Goal: Transaction & Acquisition: Book appointment/travel/reservation

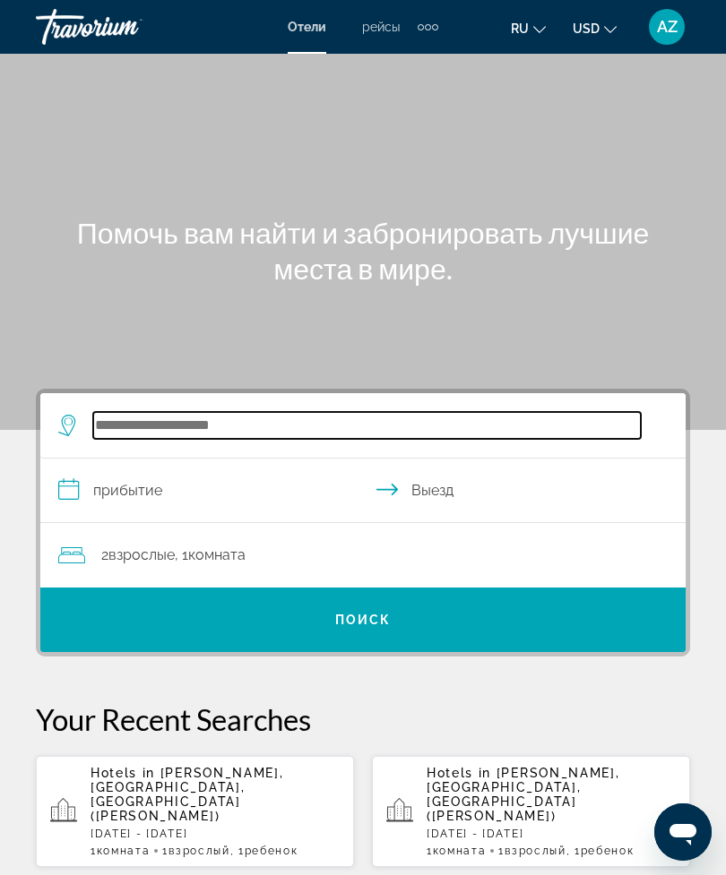
click at [296, 427] on input "Search widget" at bounding box center [366, 425] width 547 height 27
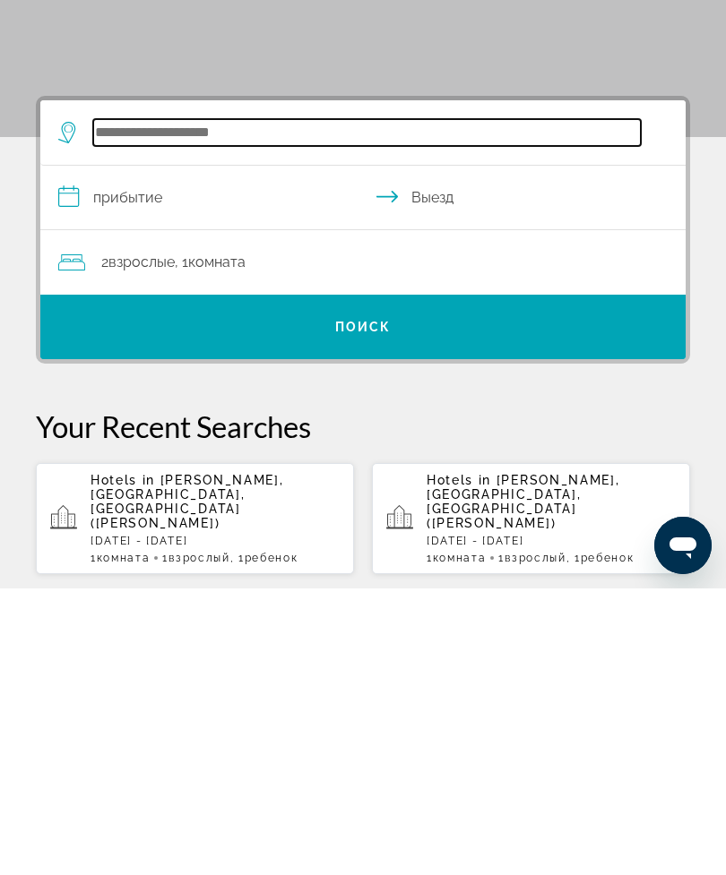
scroll to position [44, 0]
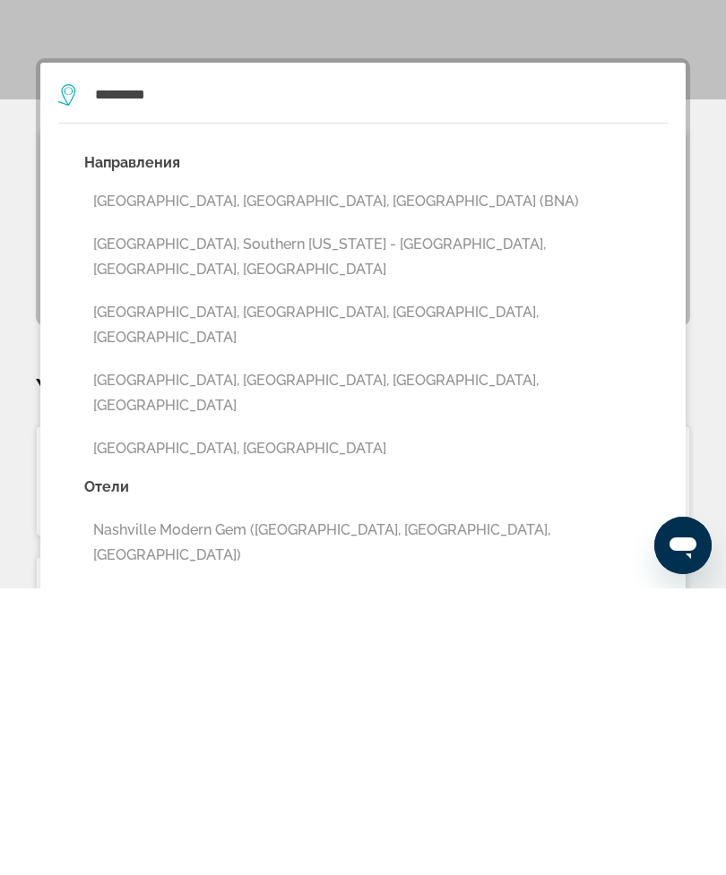
click at [269, 471] on button "[GEOGRAPHIC_DATA], [GEOGRAPHIC_DATA], [GEOGRAPHIC_DATA] (BNA)" at bounding box center [375, 488] width 583 height 34
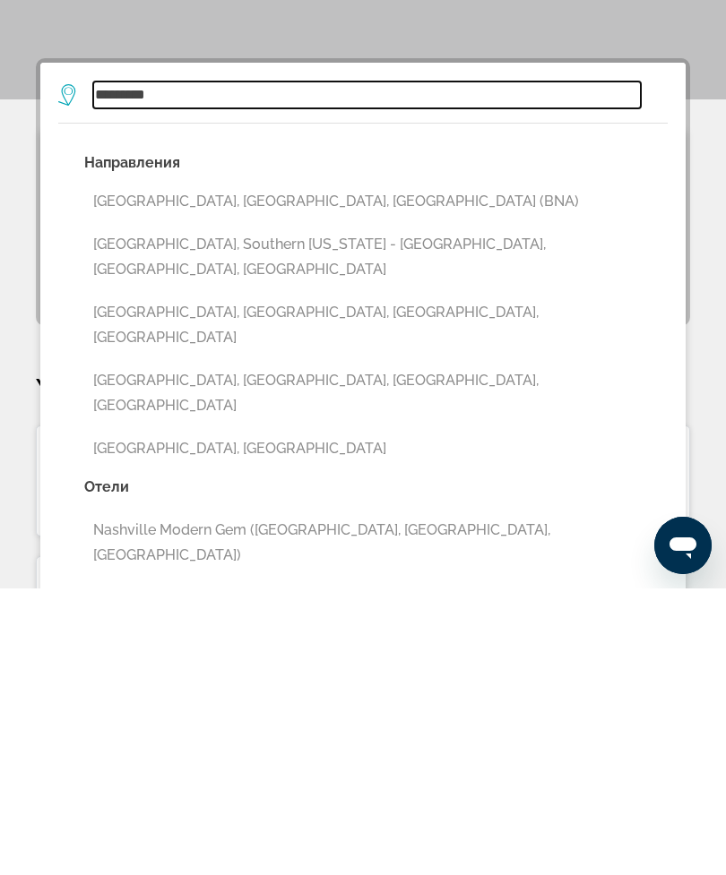
type input "**********"
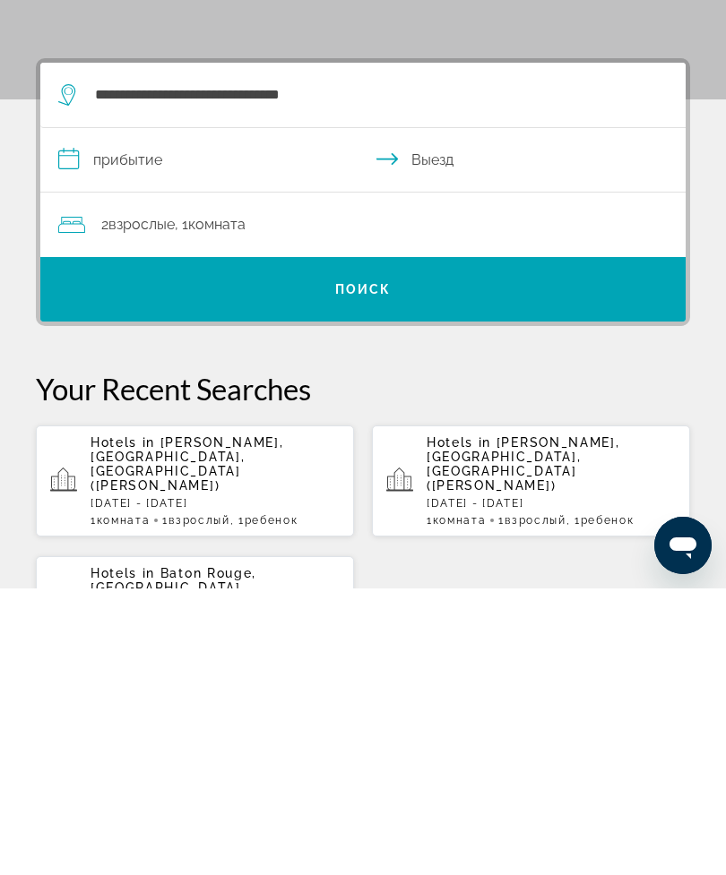
click at [230, 415] on input "**********" at bounding box center [366, 449] width 652 height 69
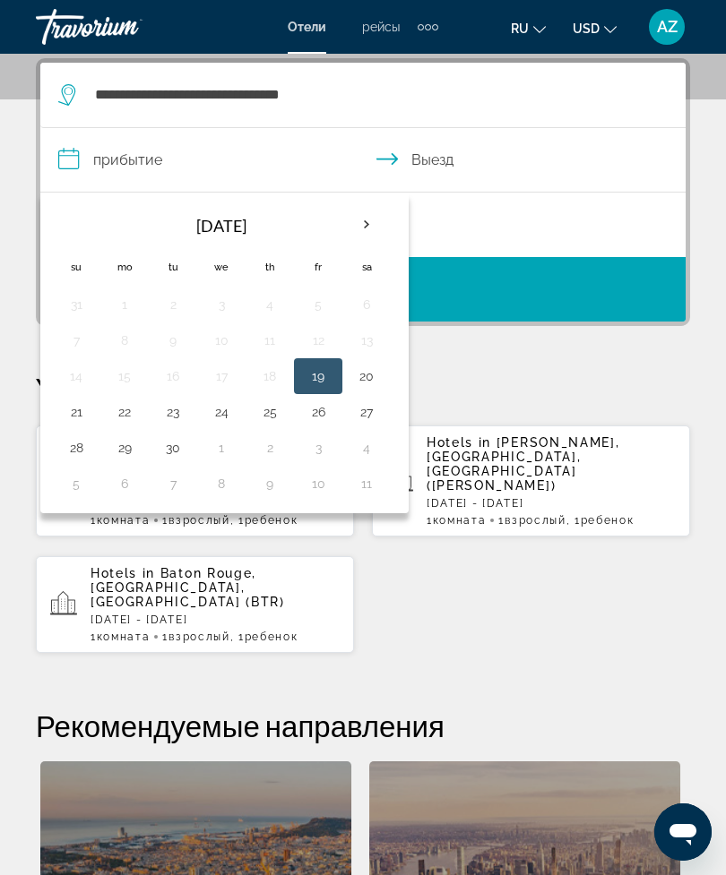
click at [374, 374] on button "20" at bounding box center [366, 376] width 29 height 25
click at [175, 416] on button "23" at bounding box center [173, 412] width 29 height 25
type input "**********"
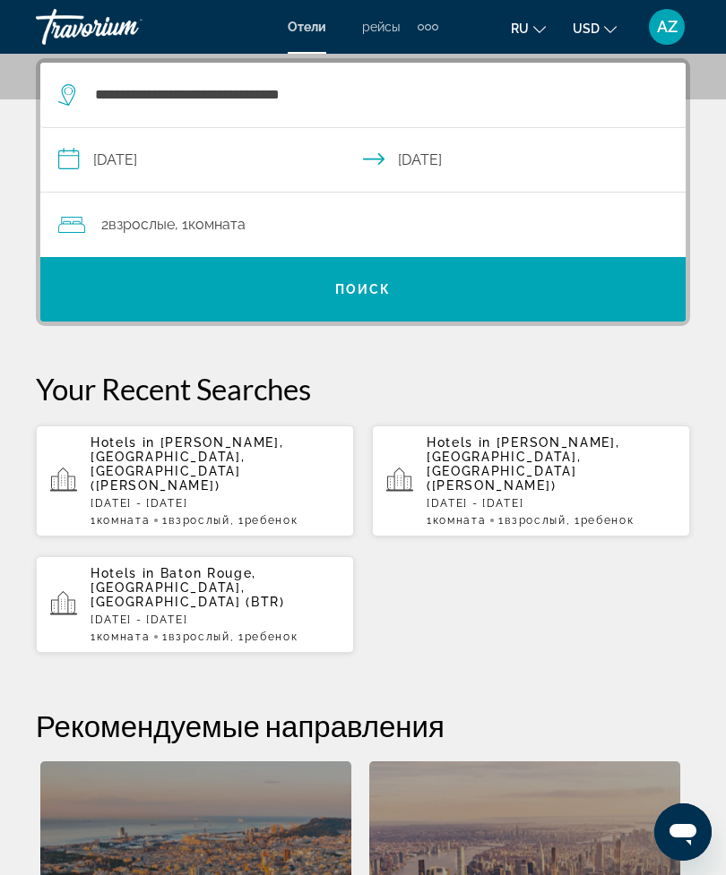
click at [448, 217] on div "2 Взрослый Взрослые , 1 Комната номера" at bounding box center [371, 224] width 627 height 25
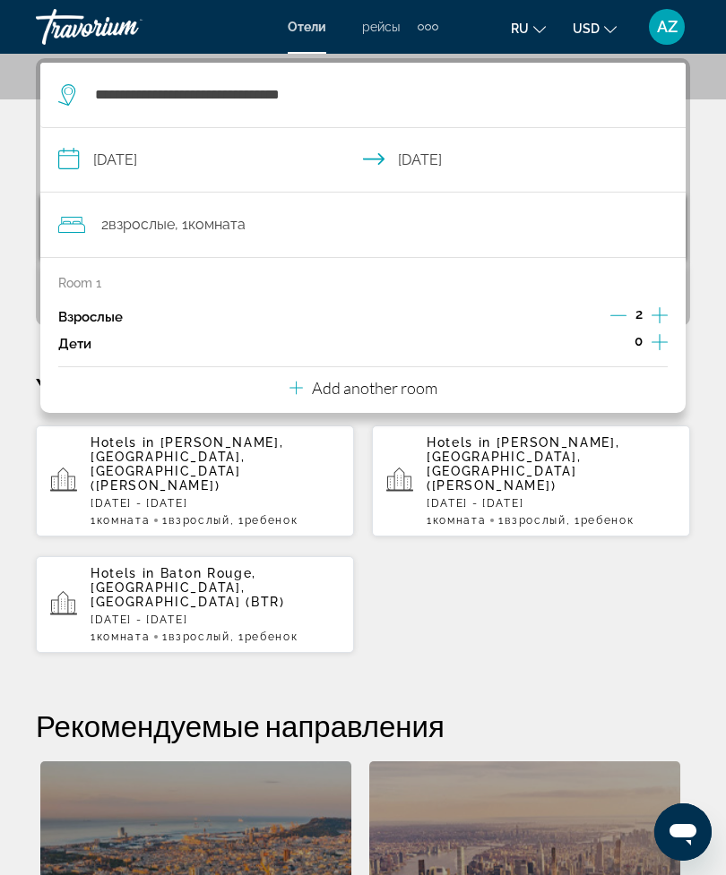
click at [611, 312] on icon "Decrement adults" at bounding box center [618, 315] width 16 height 16
click at [667, 345] on button "Increment children" at bounding box center [659, 344] width 16 height 27
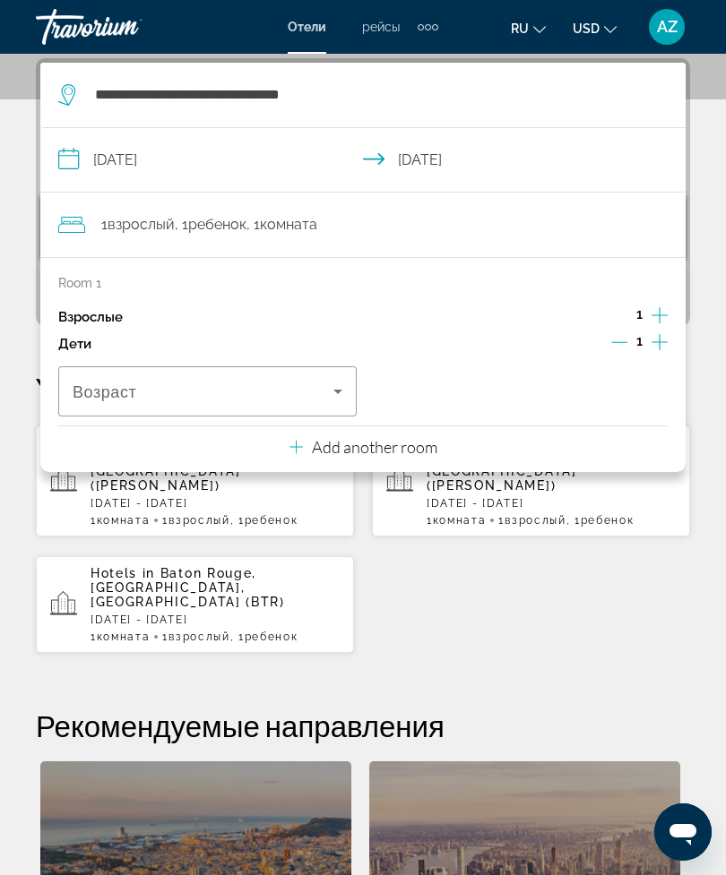
click at [270, 392] on span "Travelers: 1 adult, 1 child" at bounding box center [203, 392] width 261 height 22
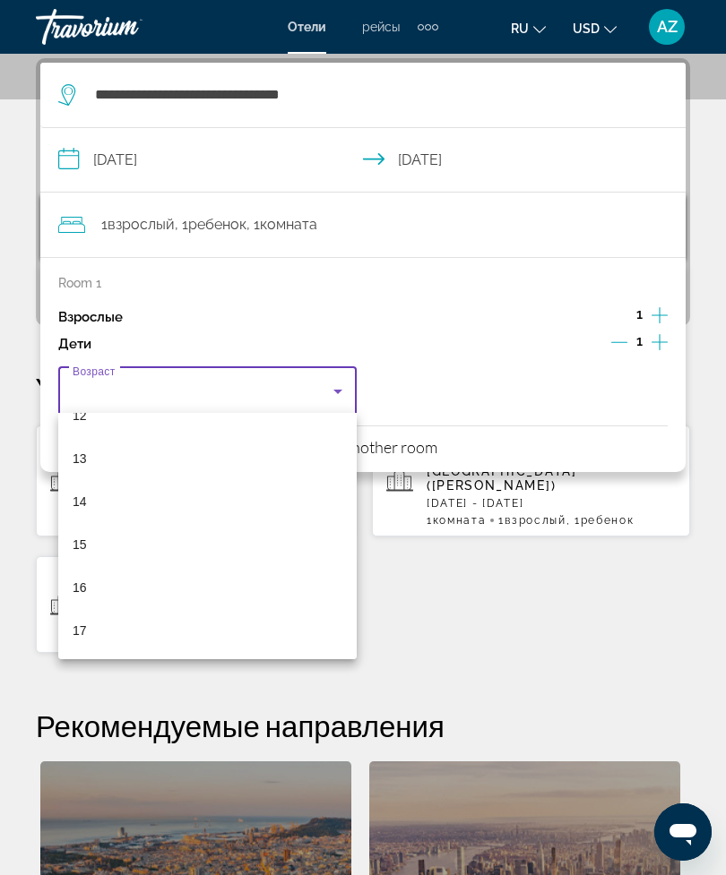
scroll to position [538, 0]
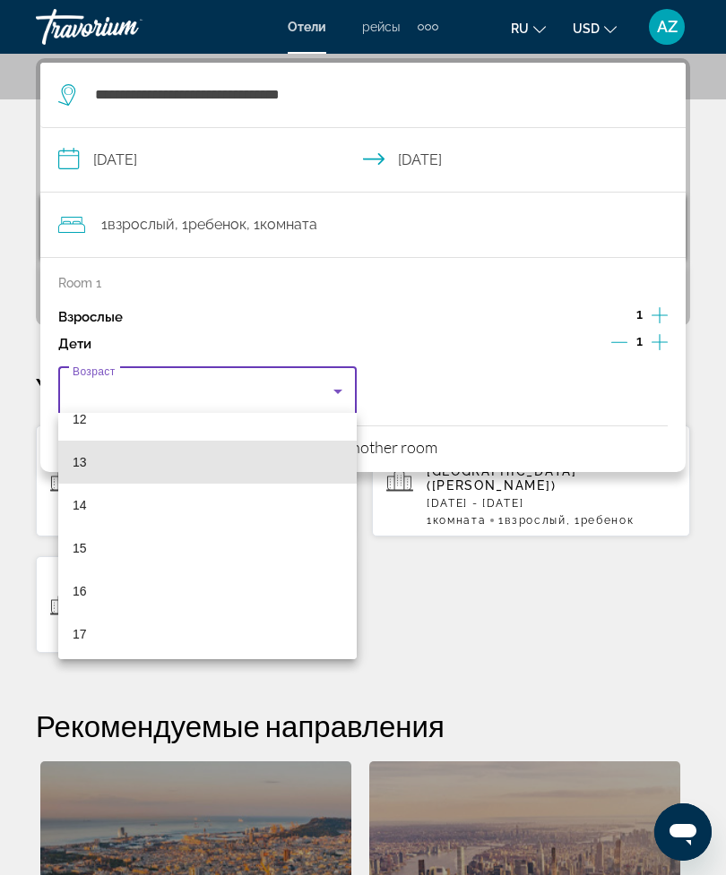
click at [259, 454] on mat-option "13" at bounding box center [207, 462] width 298 height 43
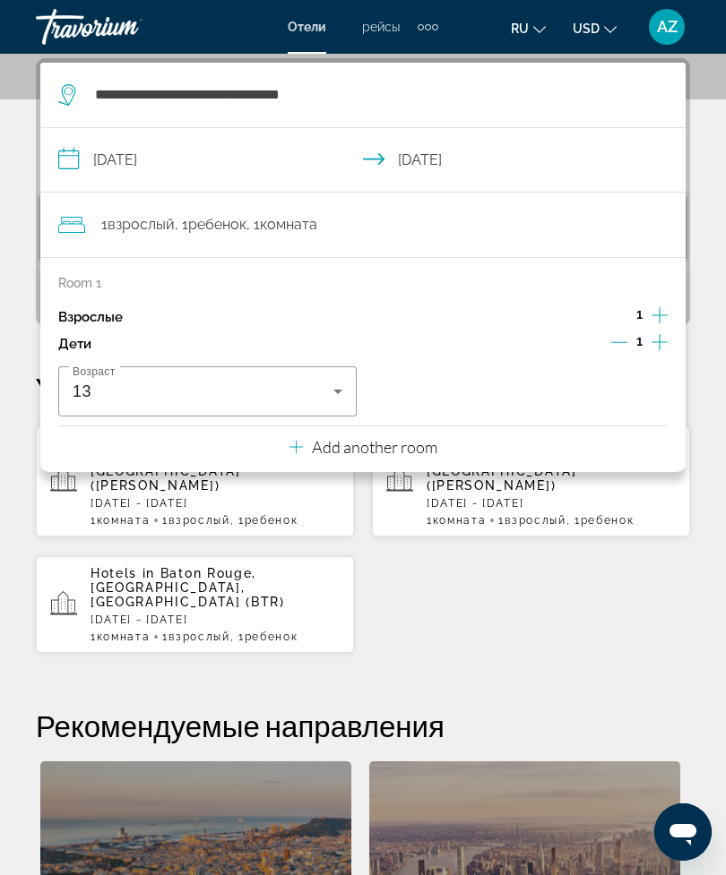
click at [617, 168] on input "**********" at bounding box center [366, 162] width 652 height 69
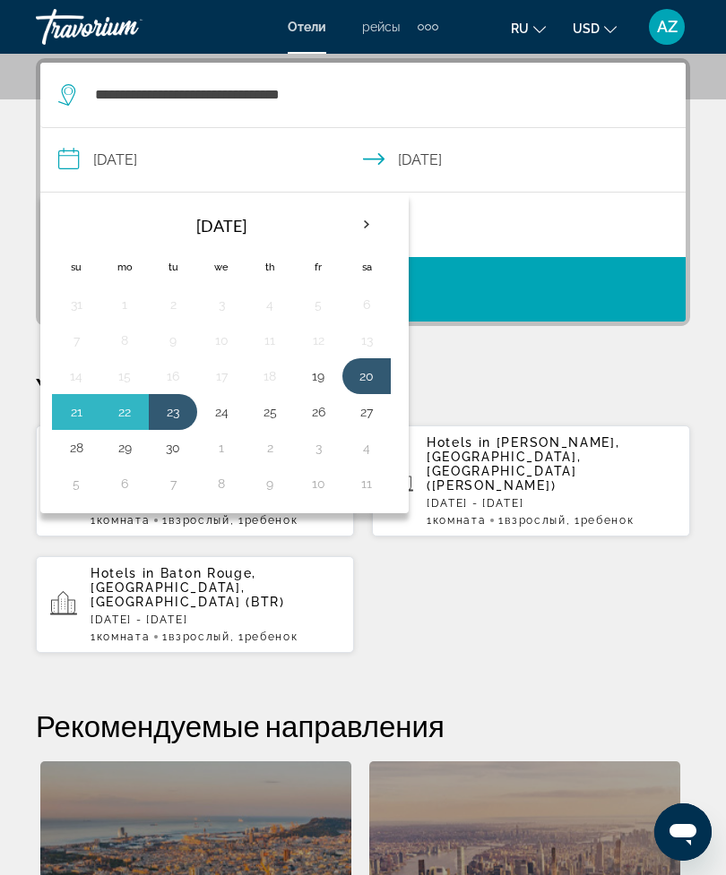
click at [636, 166] on input "**********" at bounding box center [366, 162] width 652 height 69
click at [692, 190] on input "**********" at bounding box center [366, 162] width 652 height 69
click at [560, 374] on p "Your Recent Searches" at bounding box center [363, 389] width 654 height 36
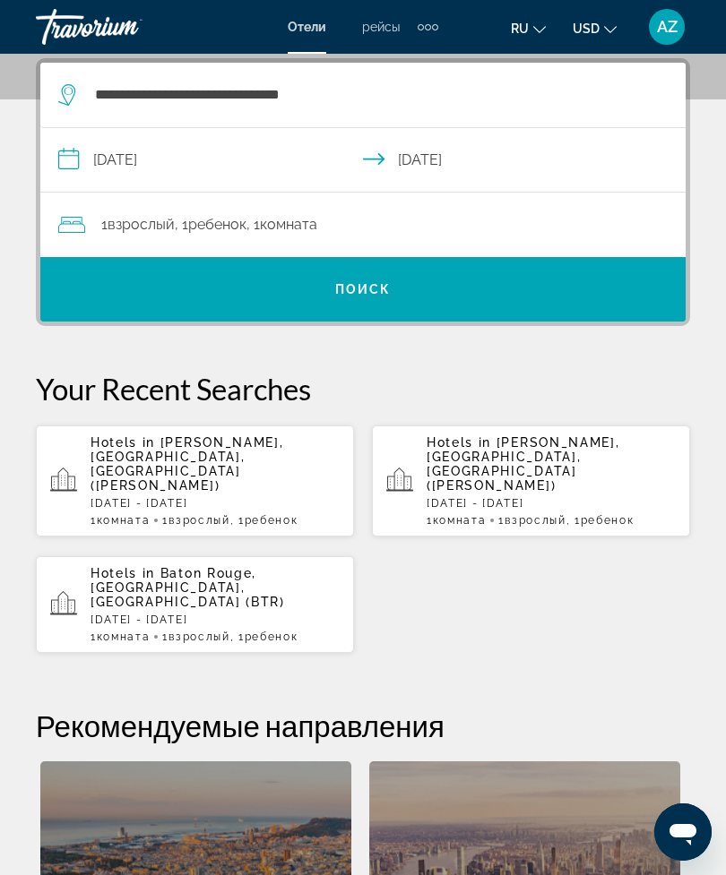
click at [550, 286] on span "Search widget" at bounding box center [362, 289] width 645 height 43
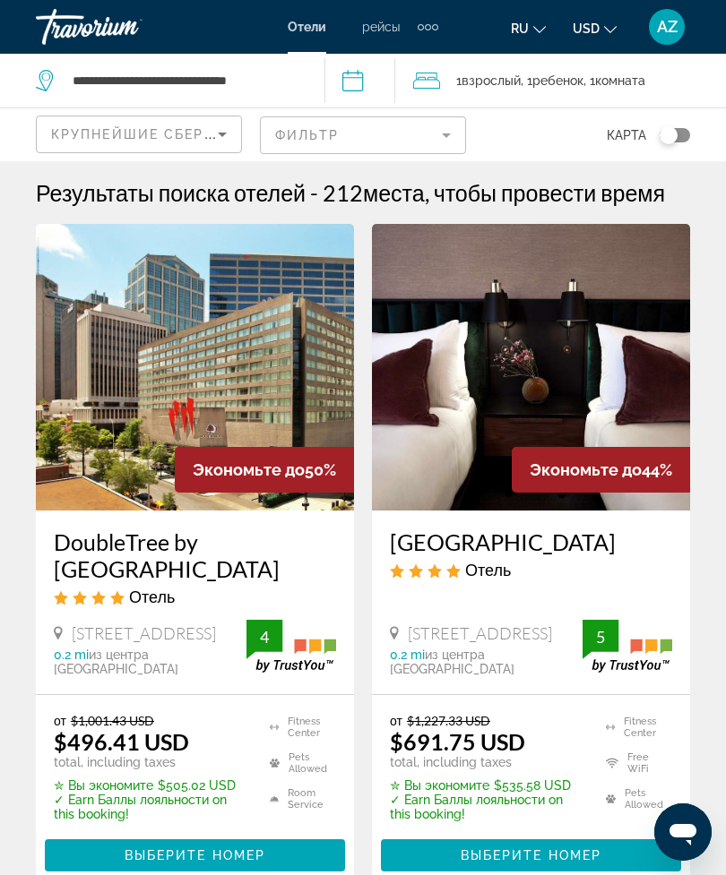
click at [222, 140] on icon "Sort by" at bounding box center [222, 135] width 22 height 22
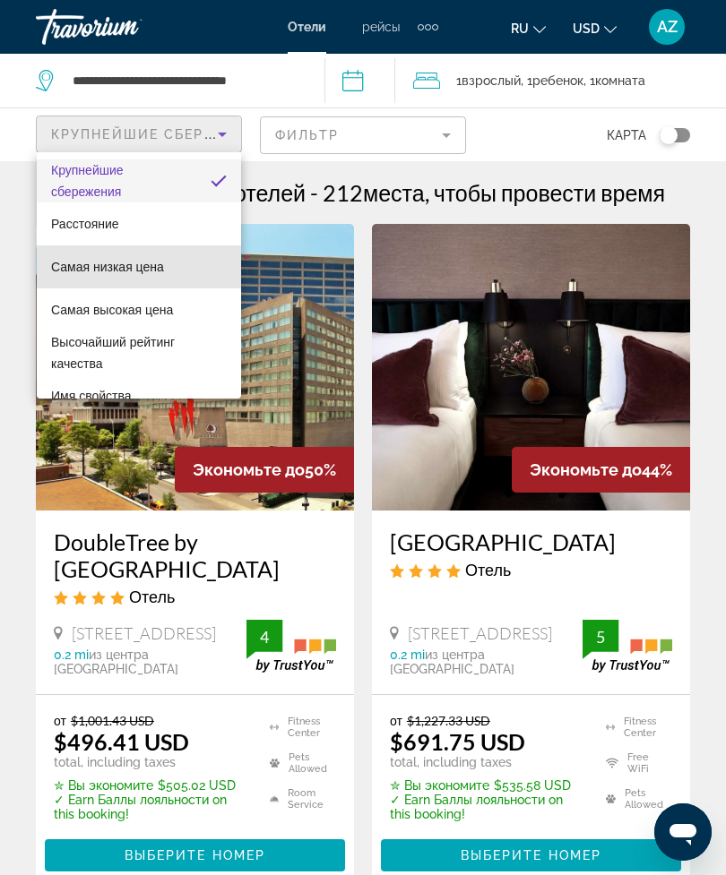
click at [147, 273] on span "Самая низкая цена" at bounding box center [107, 267] width 113 height 14
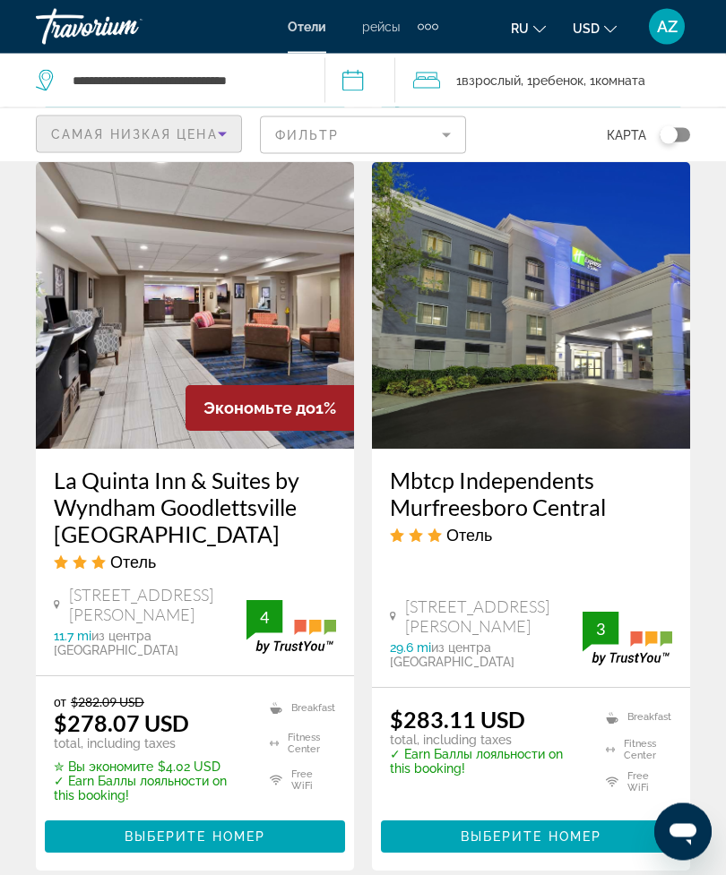
scroll to position [2214, 0]
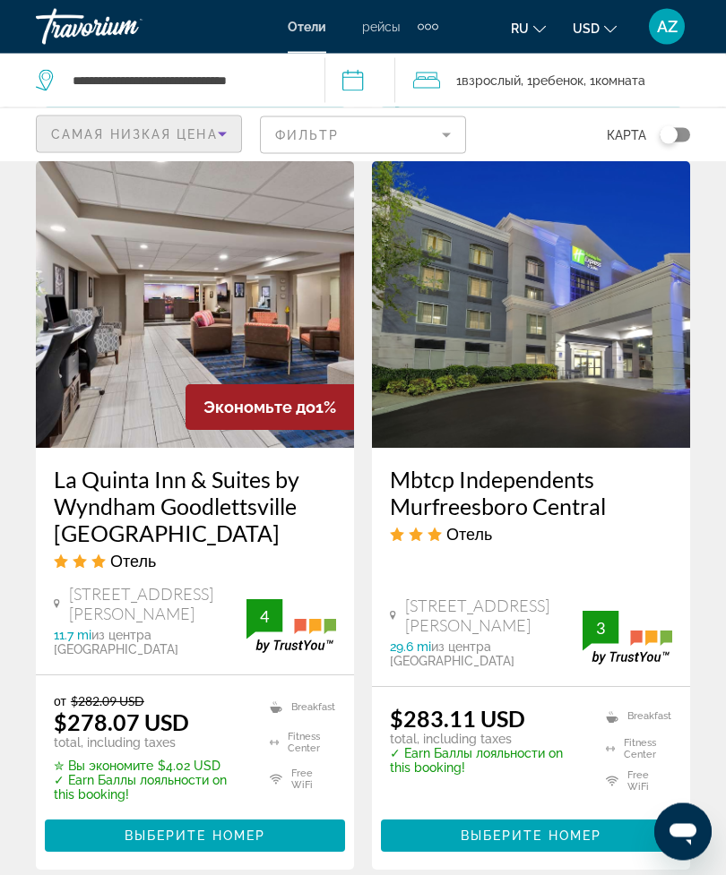
click at [276, 815] on span "Main content" at bounding box center [195, 836] width 300 height 43
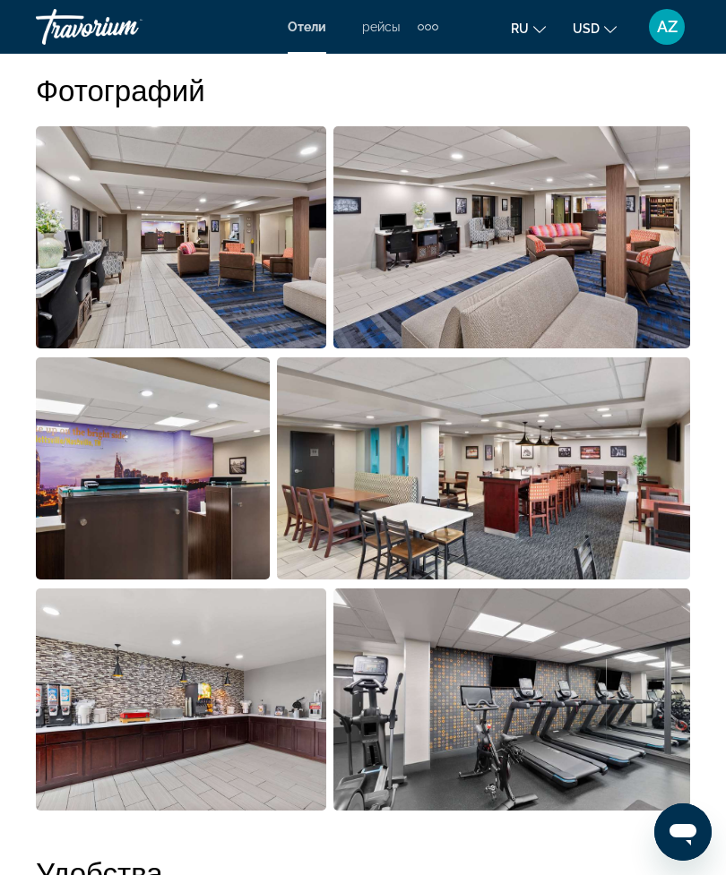
scroll to position [1187, 0]
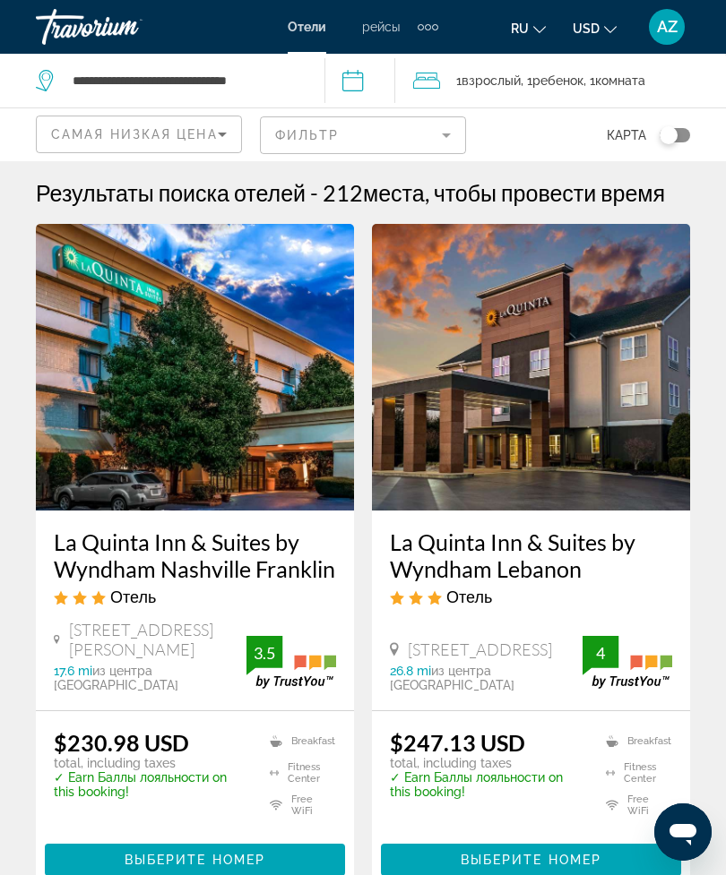
click at [419, 104] on div "1 Взрослый Взрослые , 1 Ребенок Дети , 1 Комната номера" at bounding box center [569, 81] width 313 height 54
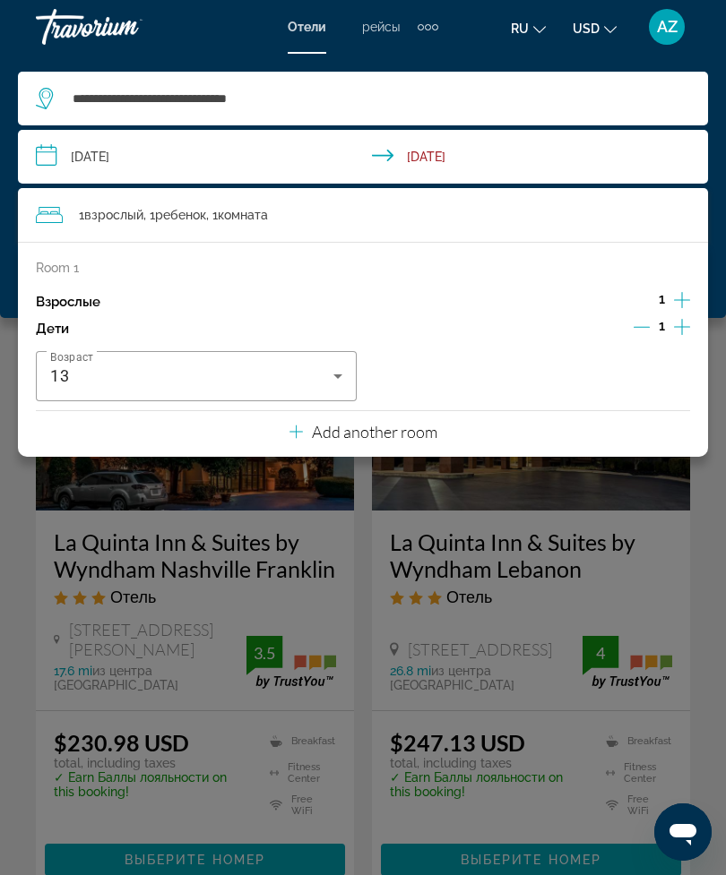
click at [325, 489] on div "Main content" at bounding box center [363, 437] width 726 height 875
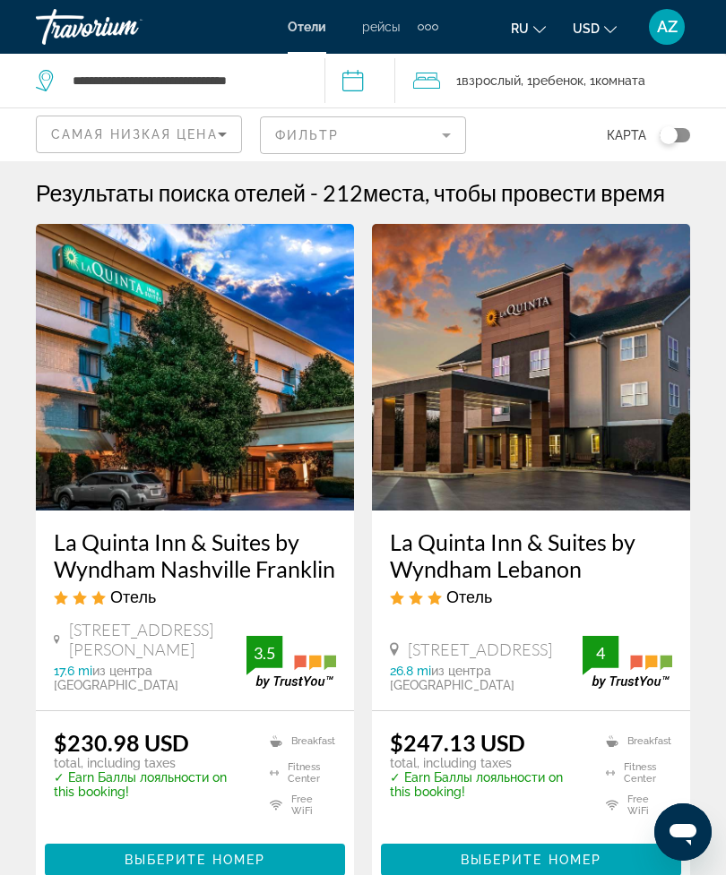
click at [449, 141] on mat-form-field "Фильтр" at bounding box center [363, 135] width 206 height 38
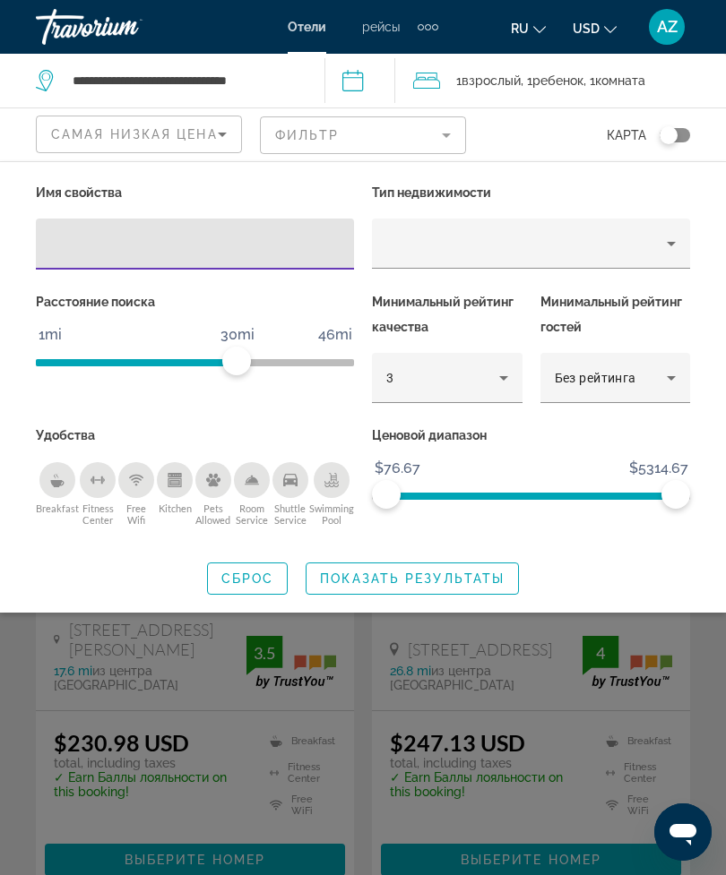
click at [311, 251] on input "Hotel Filters" at bounding box center [194, 245] width 289 height 22
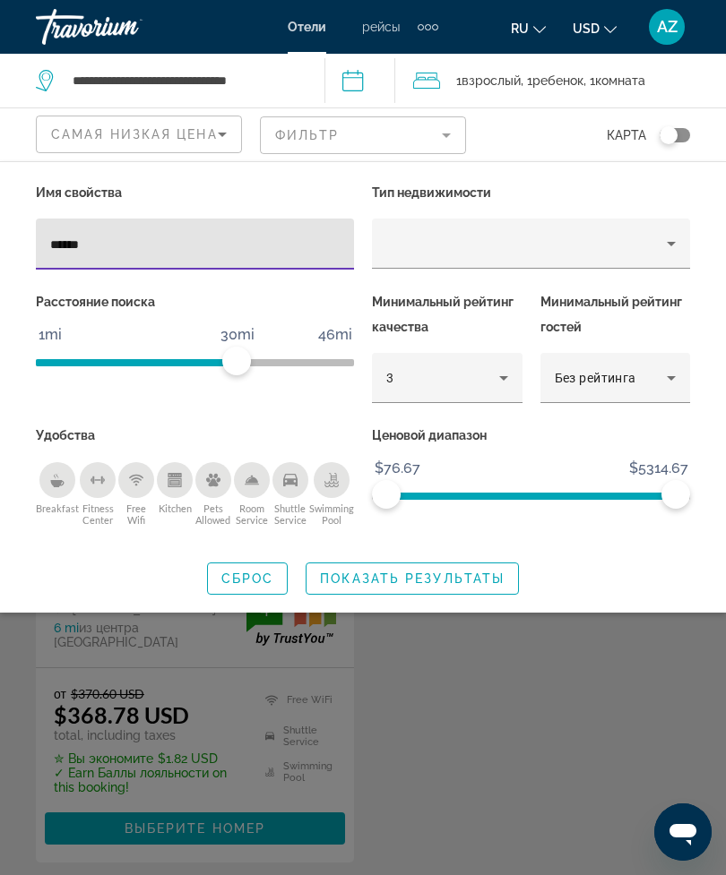
type input "*******"
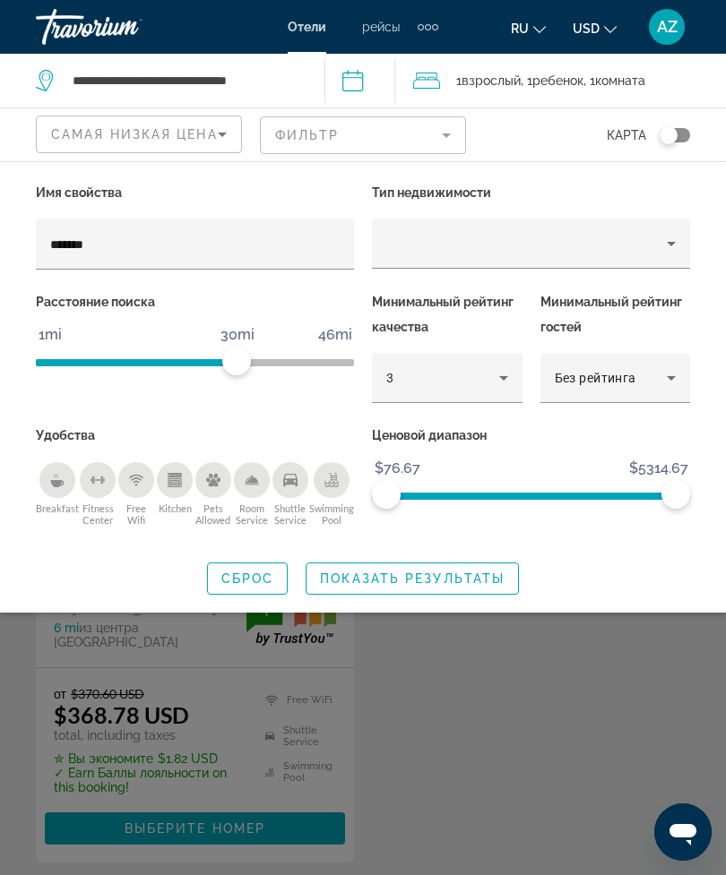
click at [480, 581] on span "Показать результаты" at bounding box center [412, 579] width 185 height 14
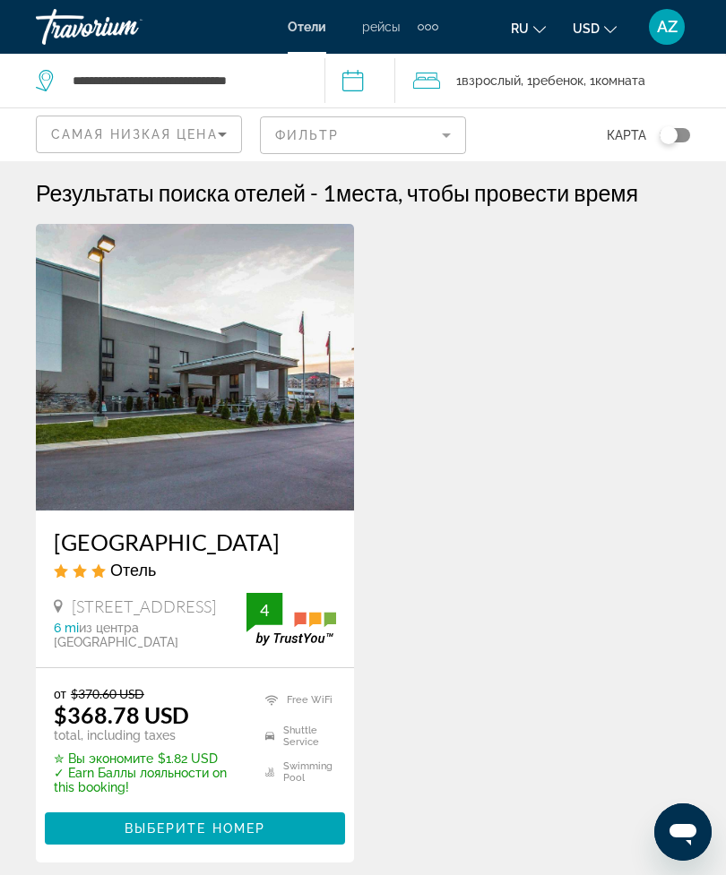
click at [416, 136] on mat-form-field "Фильтр" at bounding box center [363, 135] width 206 height 38
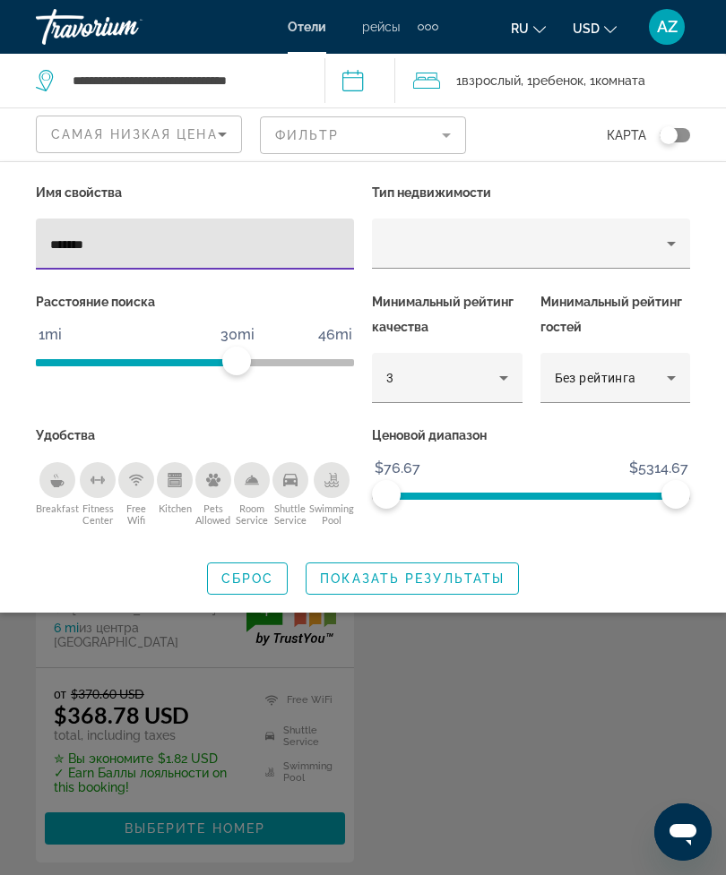
click at [270, 254] on input "*******" at bounding box center [194, 245] width 289 height 22
type input "*"
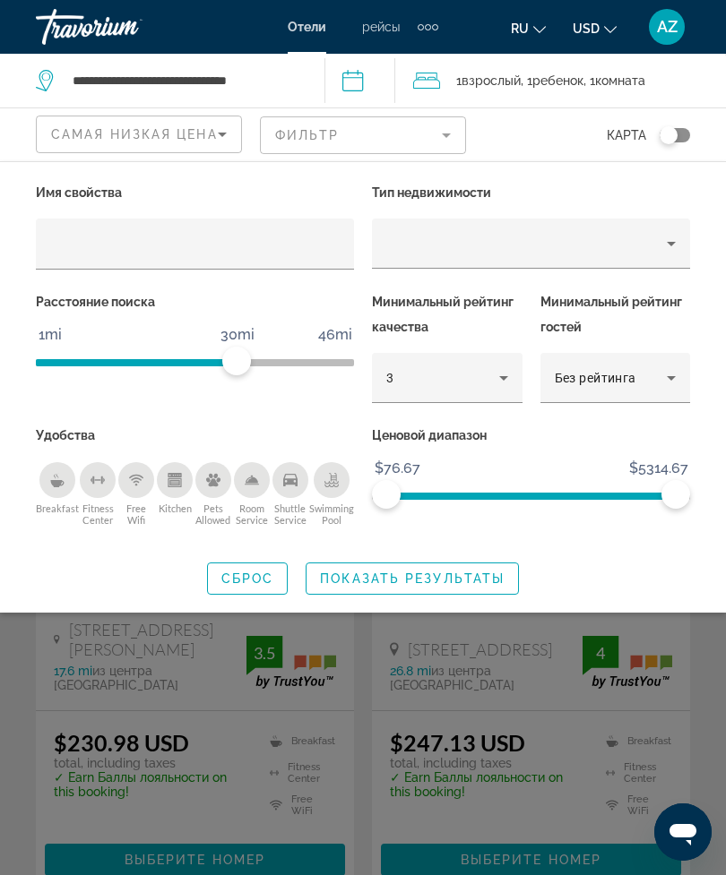
click at [403, 632] on div "Search widget" at bounding box center [363, 572] width 726 height 606
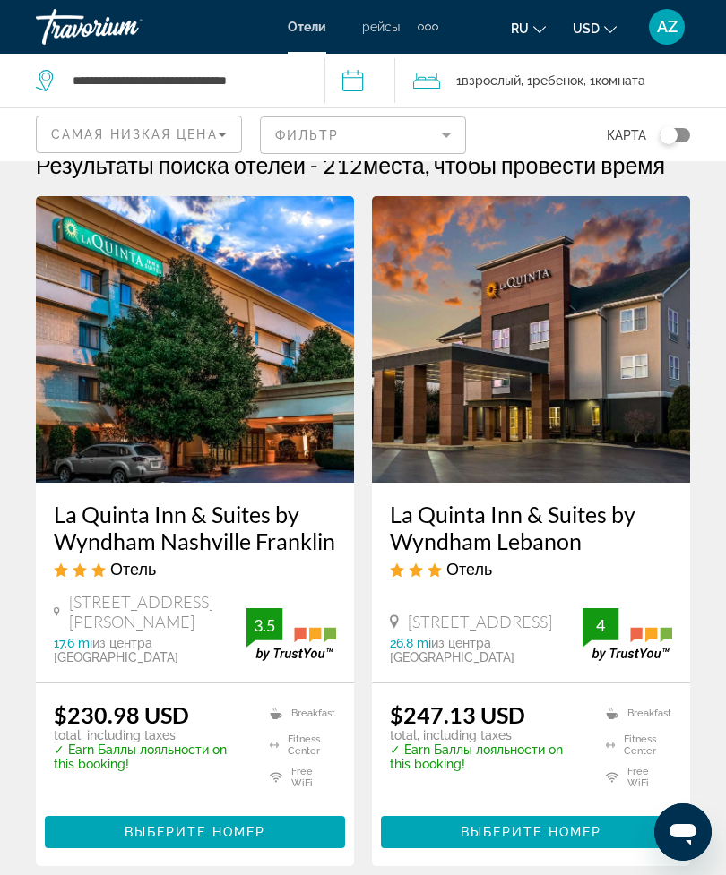
scroll to position [70, 0]
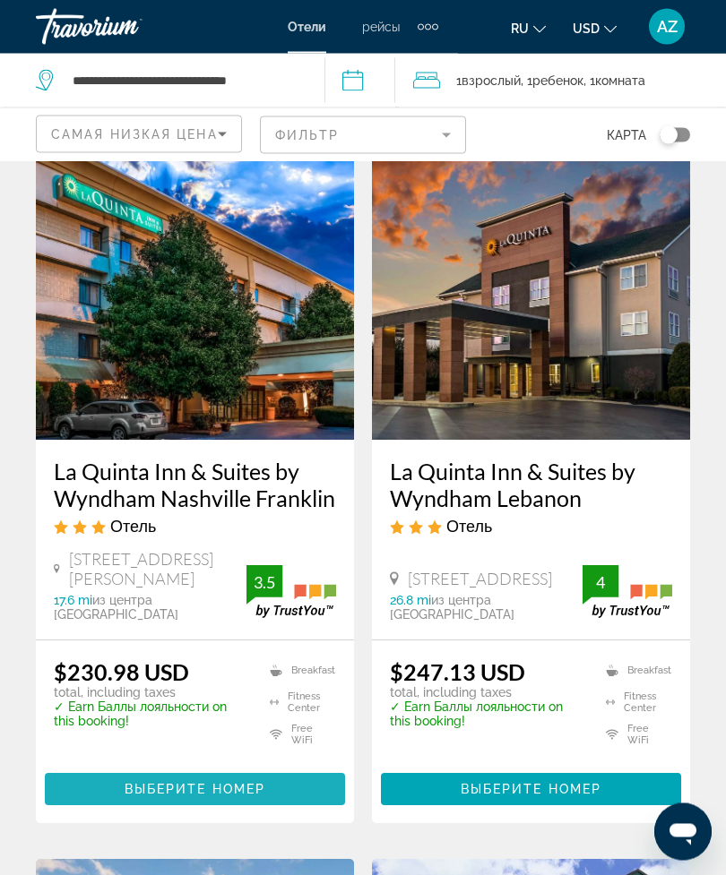
click at [317, 770] on span "Main content" at bounding box center [195, 790] width 300 height 43
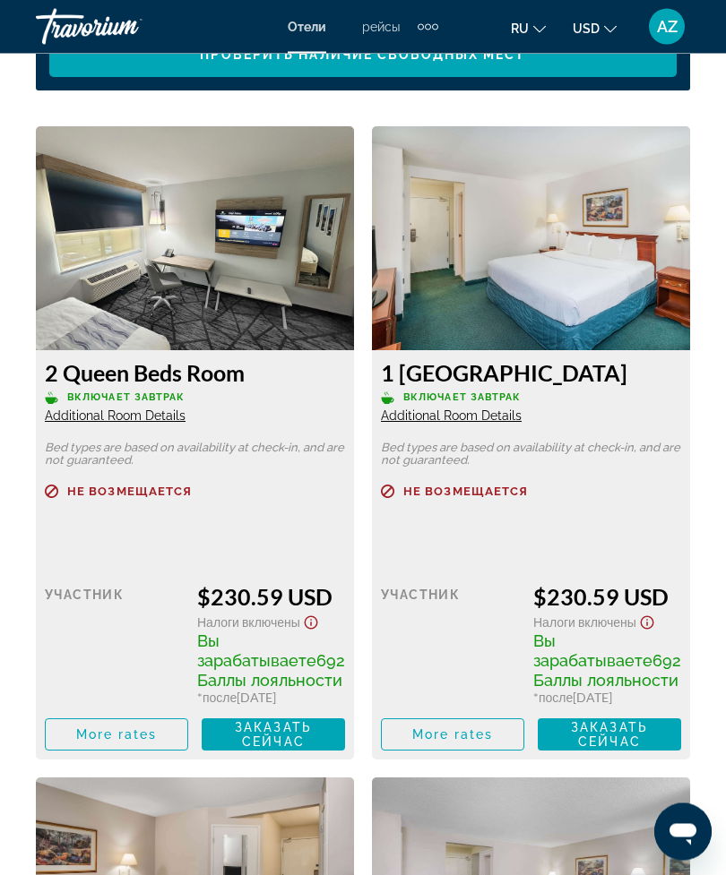
scroll to position [3062, 0]
click at [301, 749] on span "Заказать сейчас" at bounding box center [273, 734] width 77 height 29
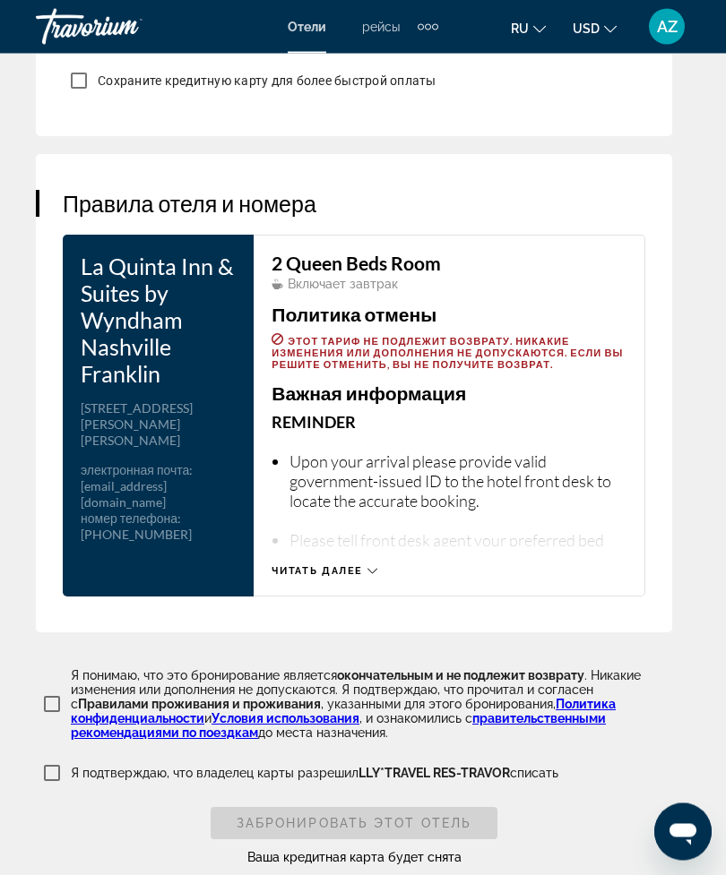
scroll to position [2964, 0]
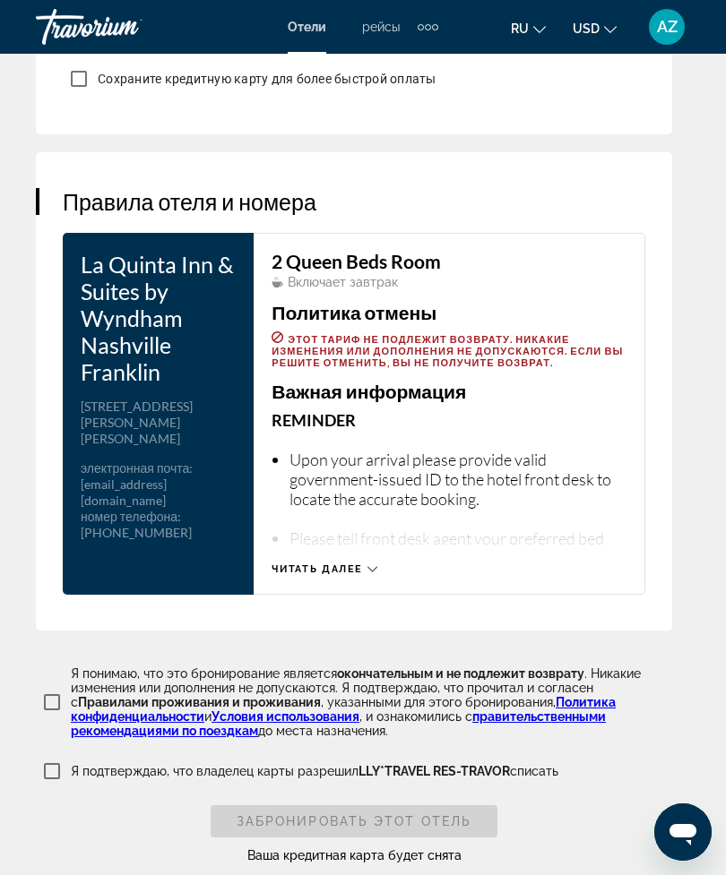
click at [364, 575] on div "Читать далее" at bounding box center [324, 569] width 106 height 12
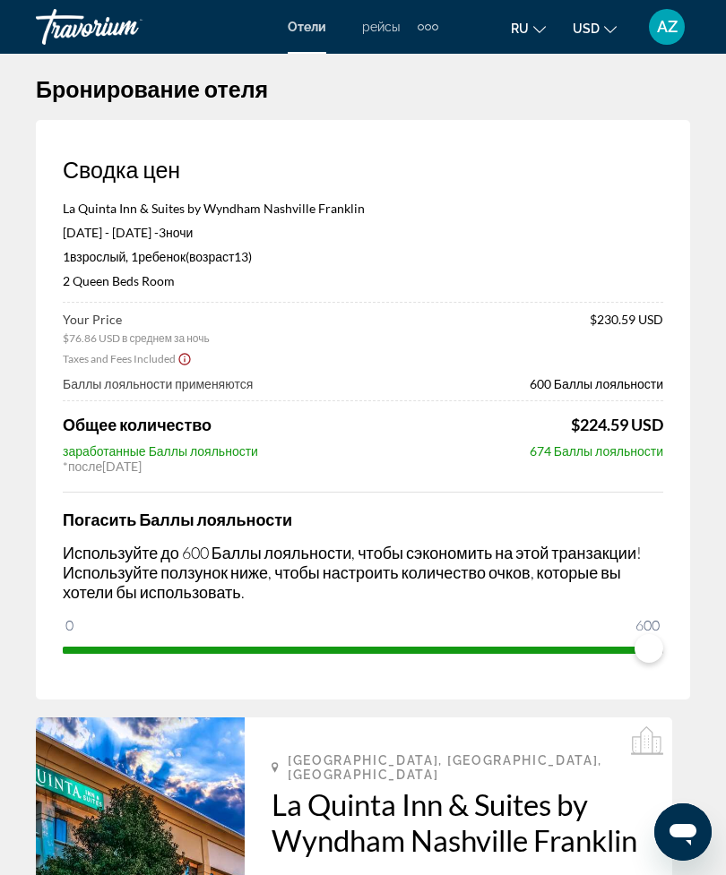
scroll to position [0, 0]
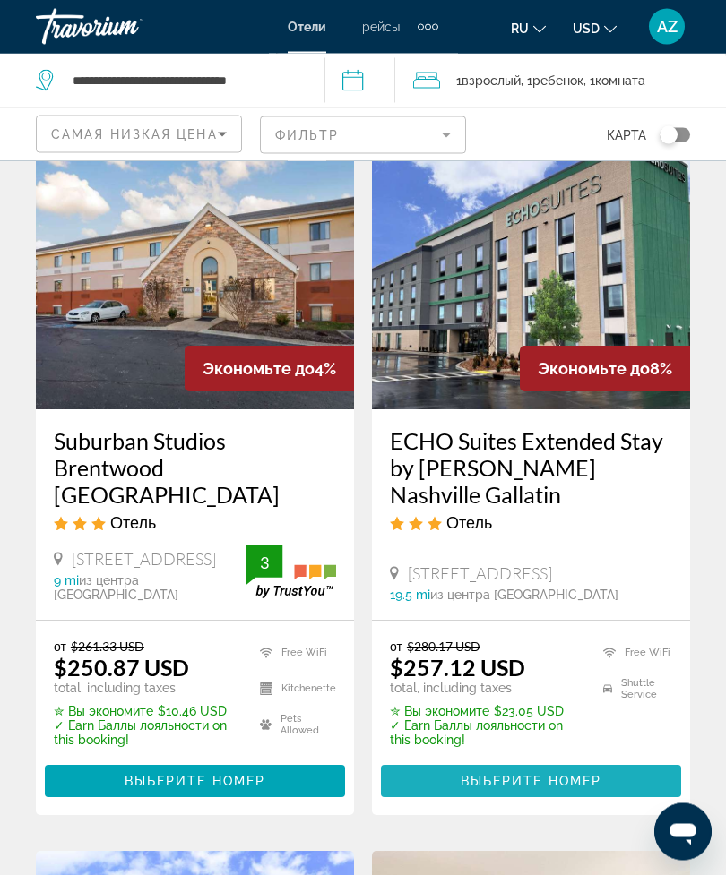
scroll to position [807, 0]
click at [539, 774] on span "Выберите номер" at bounding box center [530, 781] width 141 height 14
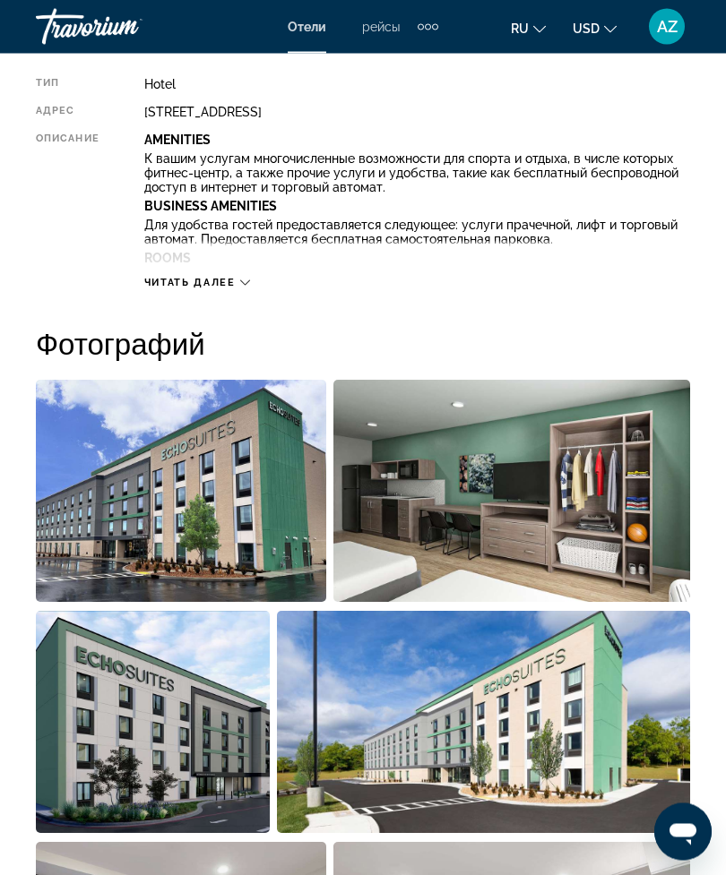
scroll to position [973, 0]
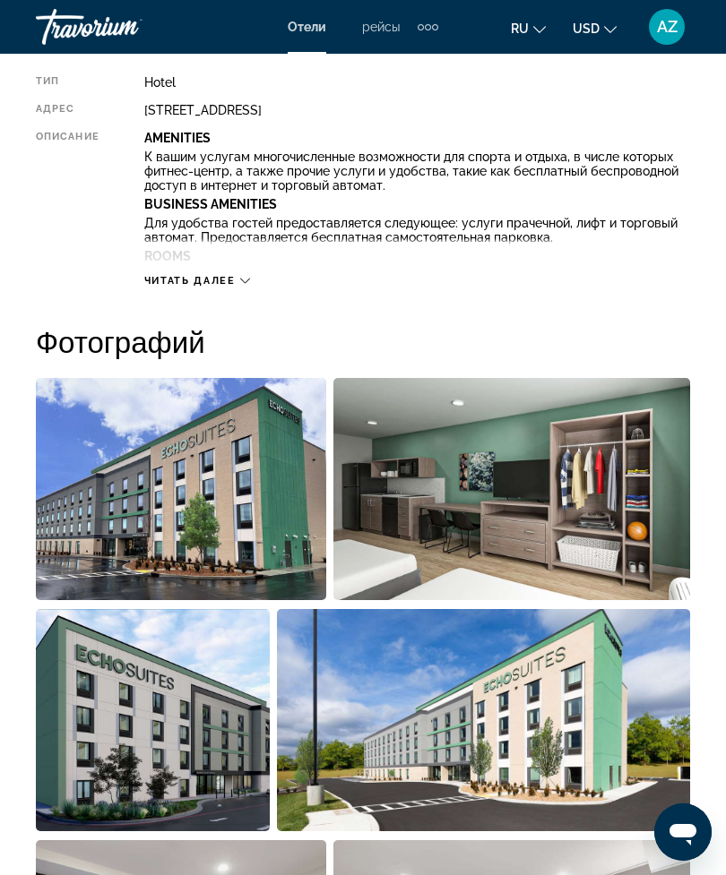
click at [228, 270] on div "Читать далее" at bounding box center [417, 262] width 546 height 49
click at [222, 276] on span "Читать далее" at bounding box center [189, 281] width 91 height 12
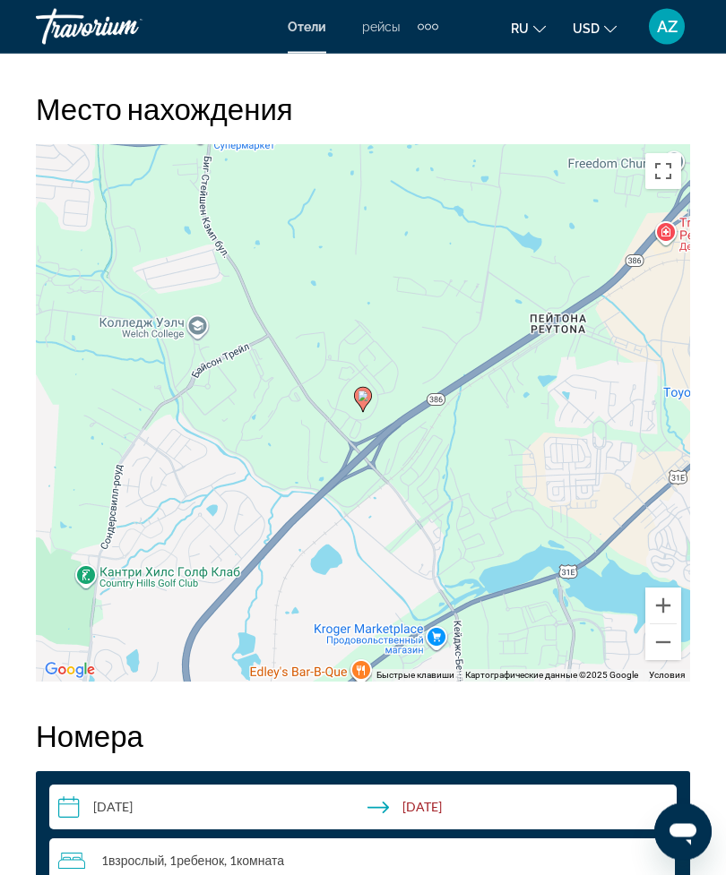
scroll to position [2848, 0]
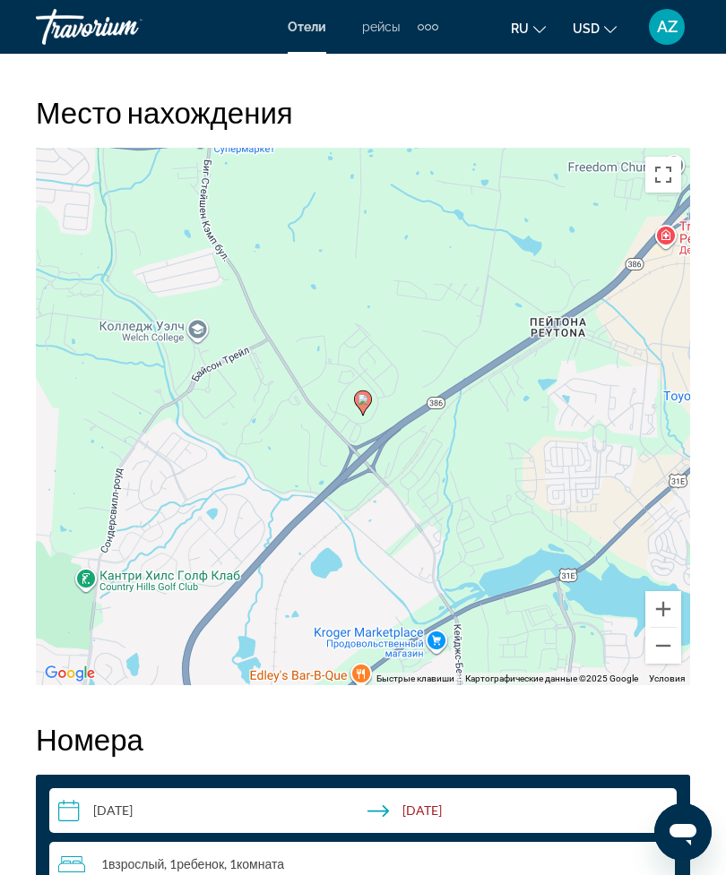
click at [666, 641] on button "Уменьшить" at bounding box center [663, 646] width 36 height 36
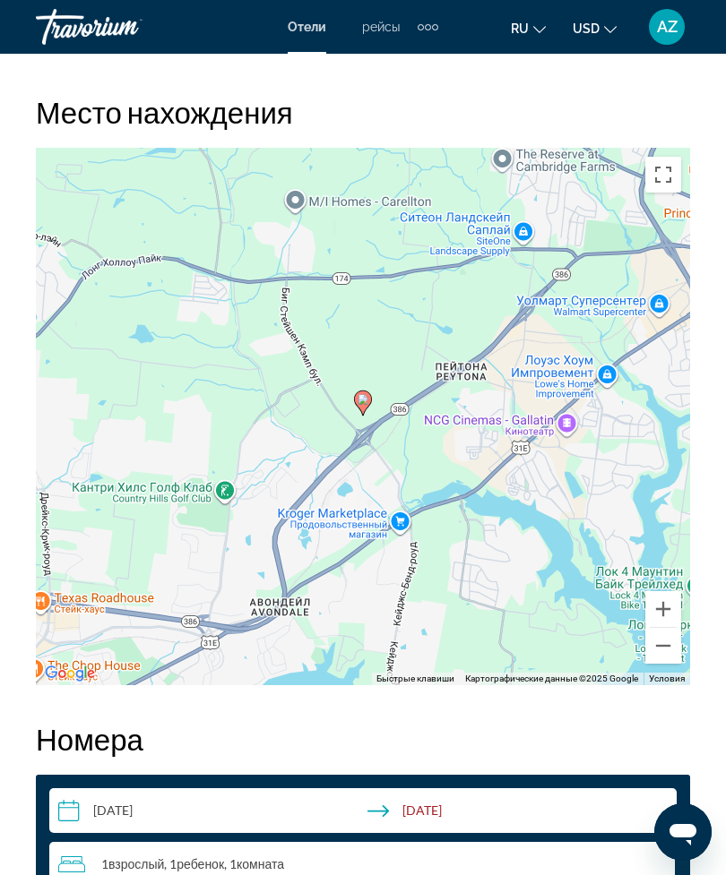
click at [657, 646] on button "Уменьшить" at bounding box center [663, 646] width 36 height 36
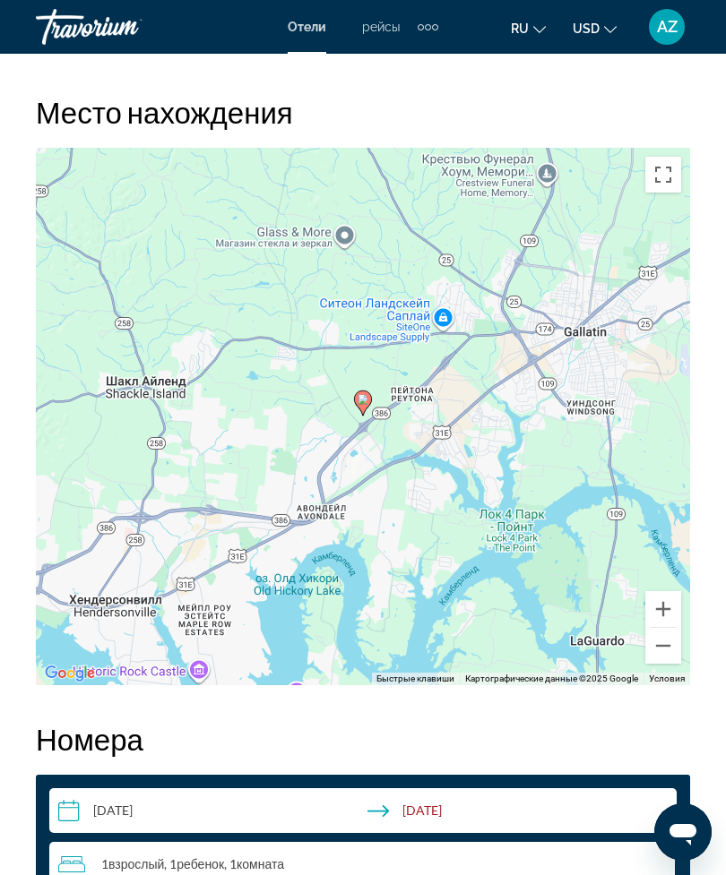
click at [659, 650] on button "Уменьшить" at bounding box center [663, 646] width 36 height 36
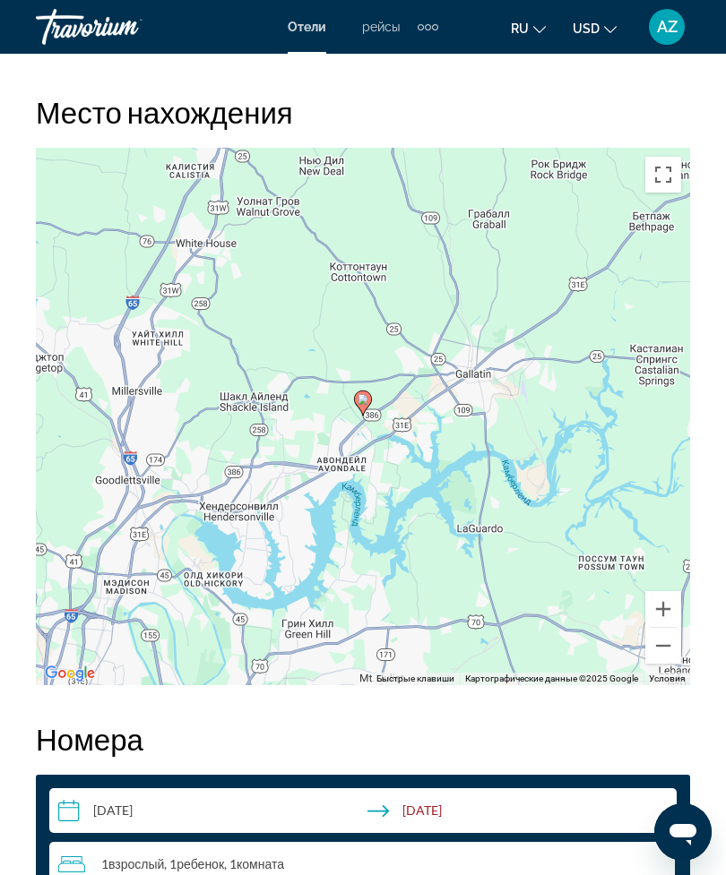
click at [660, 653] on button "Уменьшить" at bounding box center [663, 646] width 36 height 36
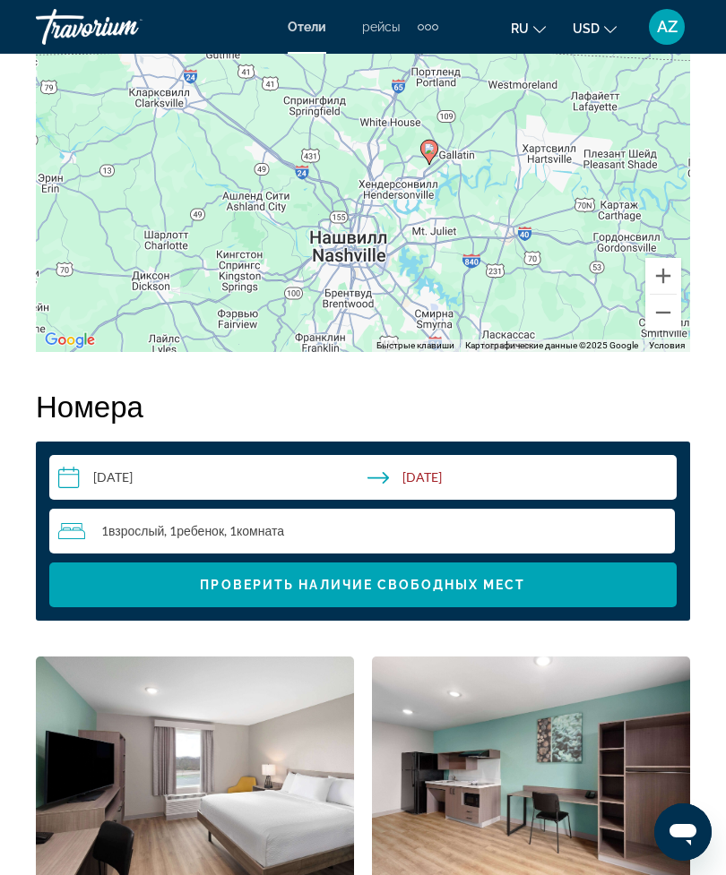
scroll to position [3178, 0]
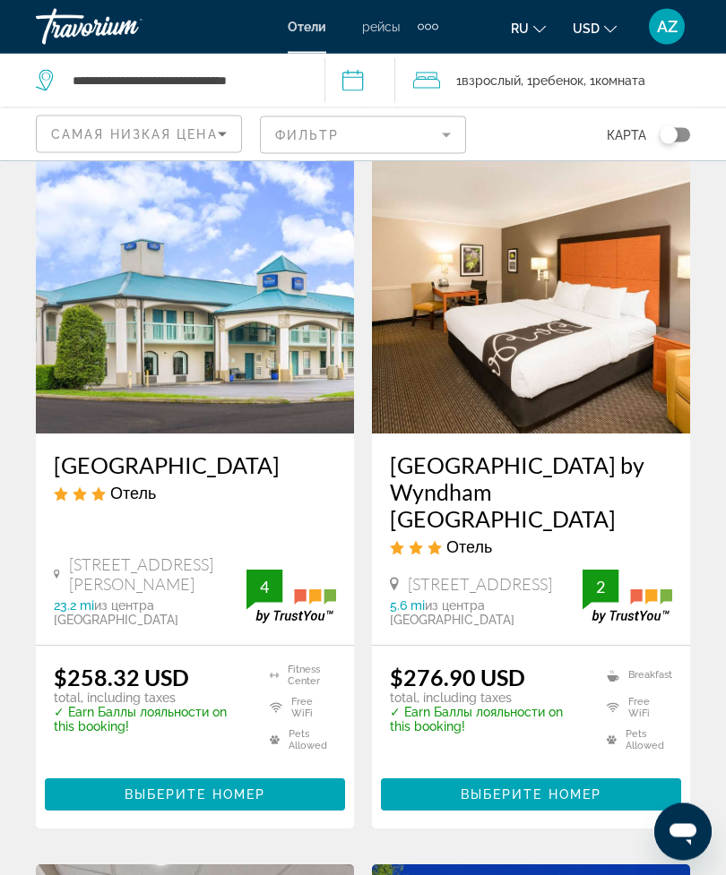
scroll to position [1507, 0]
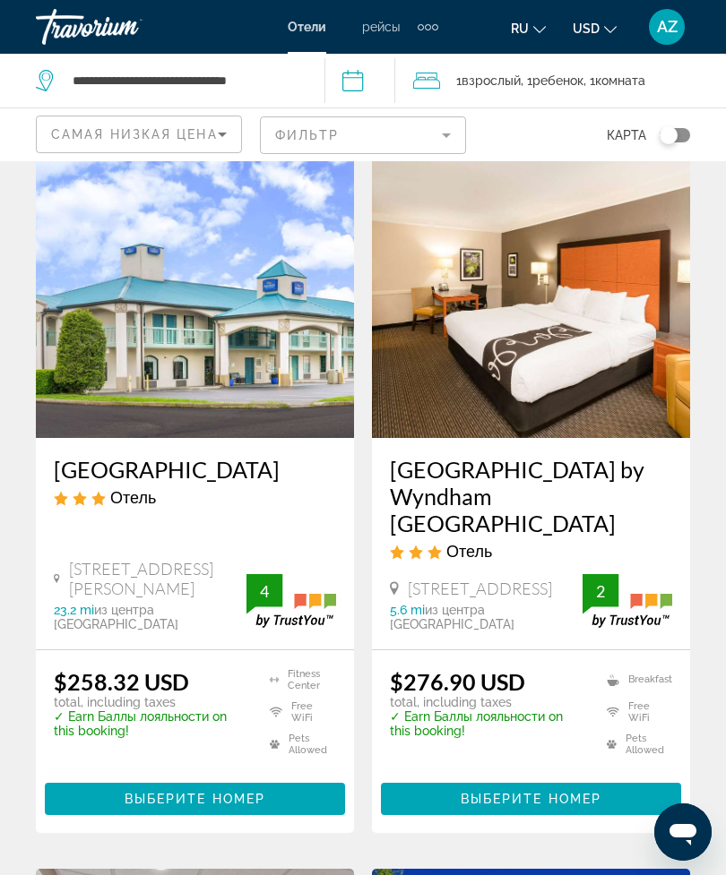
click at [621, 375] on img "Main content" at bounding box center [531, 294] width 318 height 287
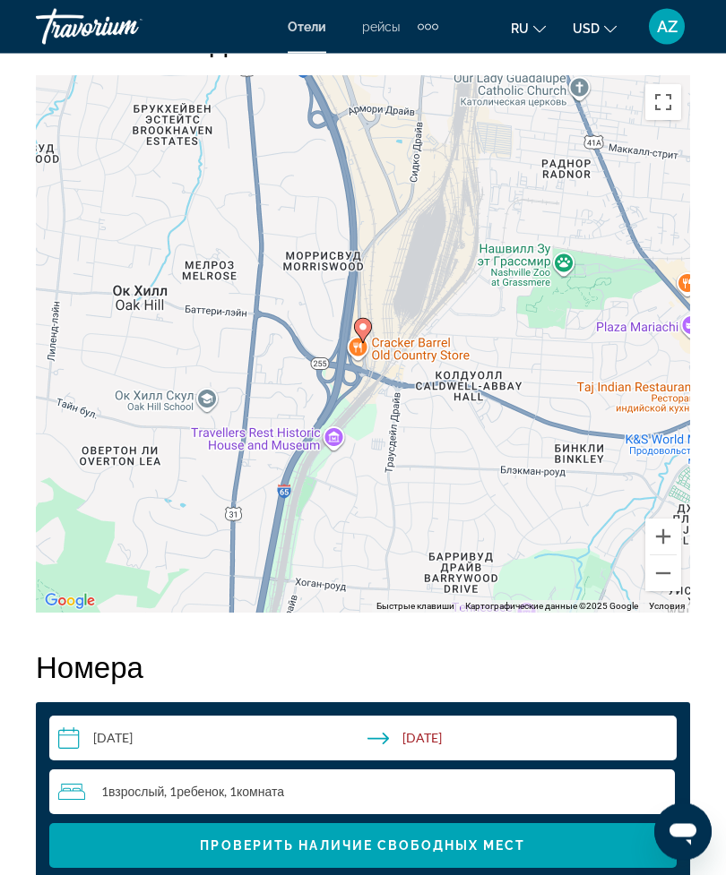
scroll to position [2272, 0]
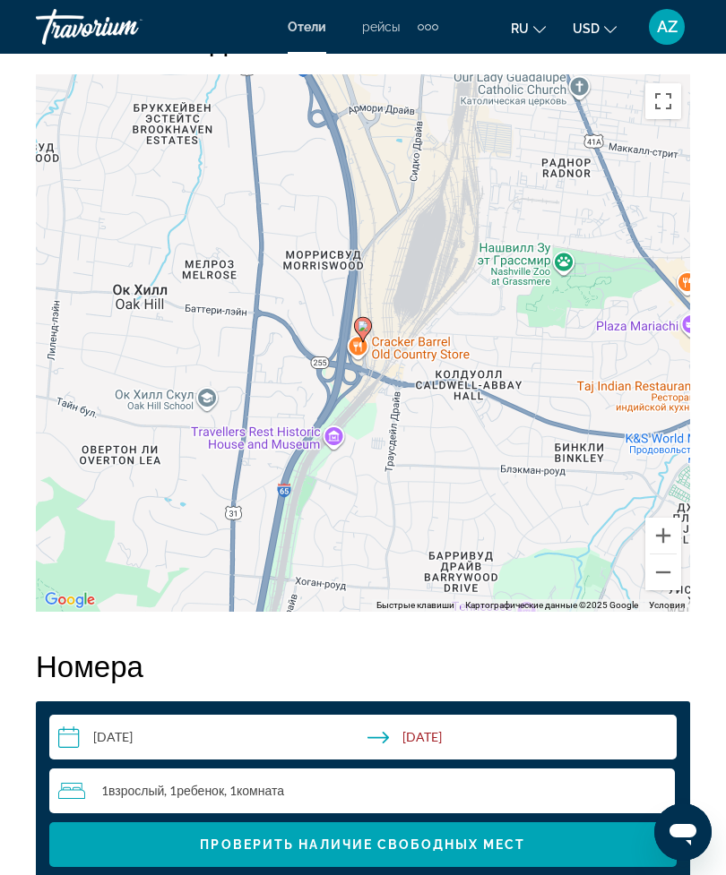
click at [670, 567] on button "Уменьшить" at bounding box center [663, 573] width 36 height 36
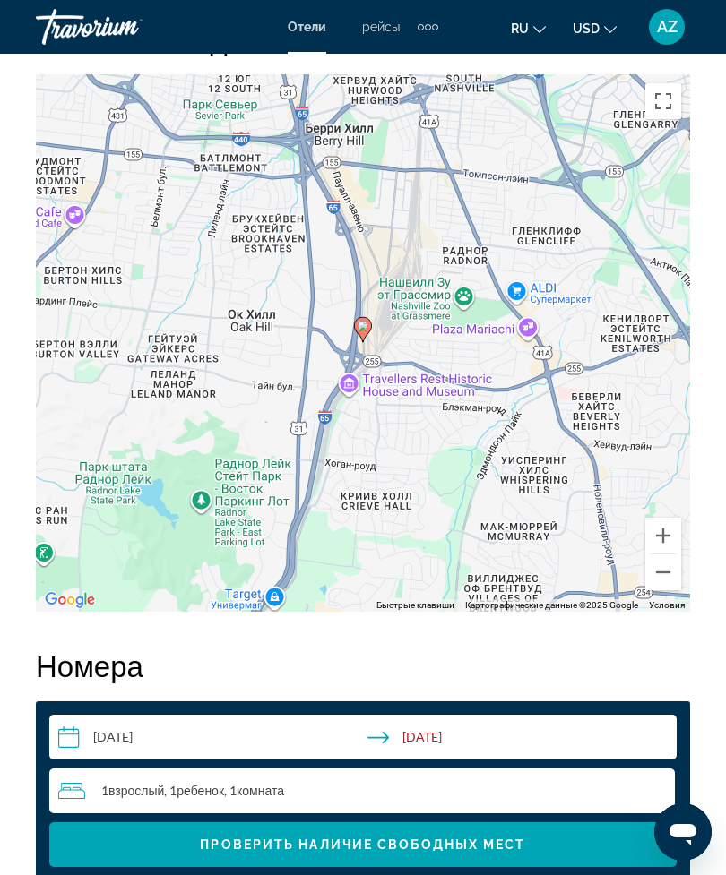
click at [666, 579] on button "Уменьшить" at bounding box center [663, 573] width 36 height 36
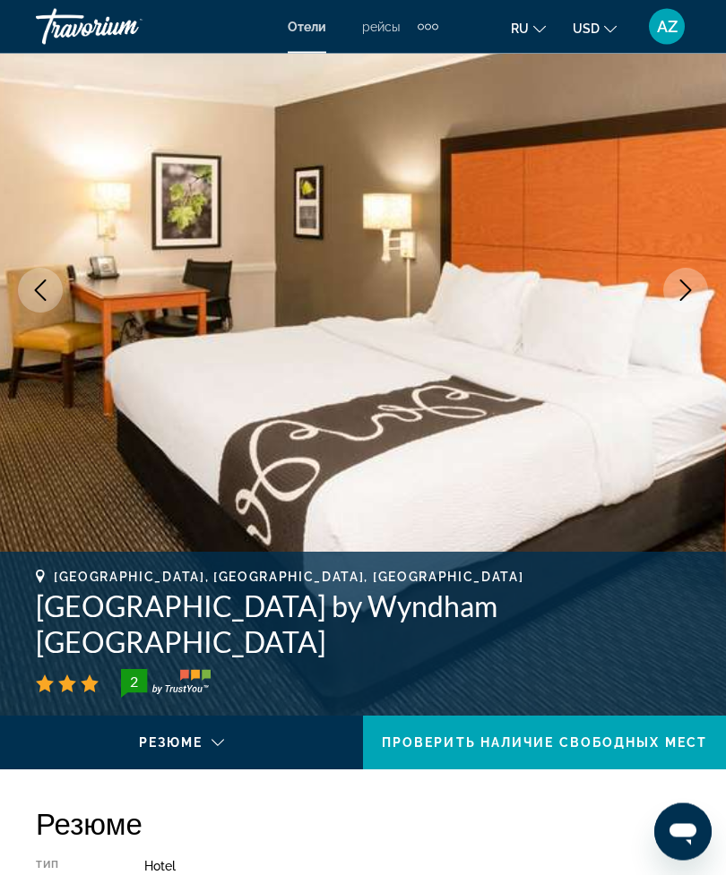
scroll to position [195, 0]
